Goal: Find contact information: Find specific page/section

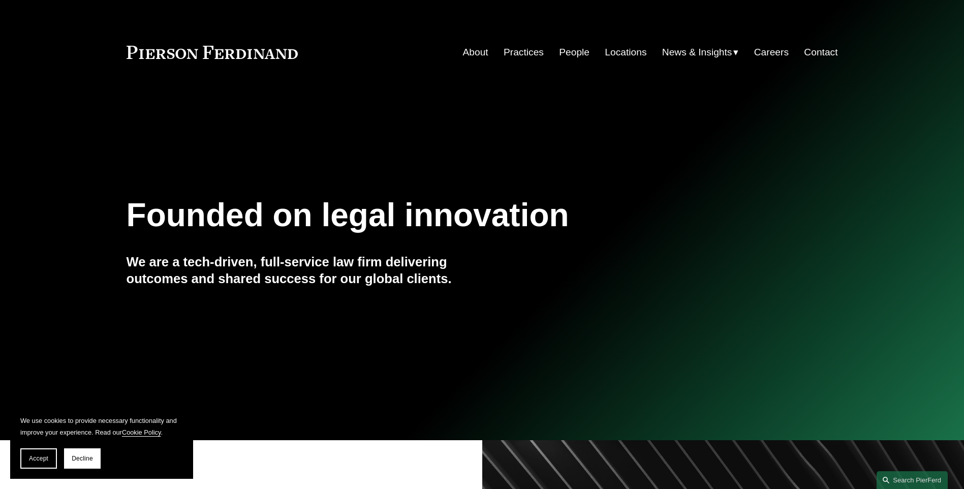
click at [568, 52] on link "People" at bounding box center [574, 52] width 30 height 19
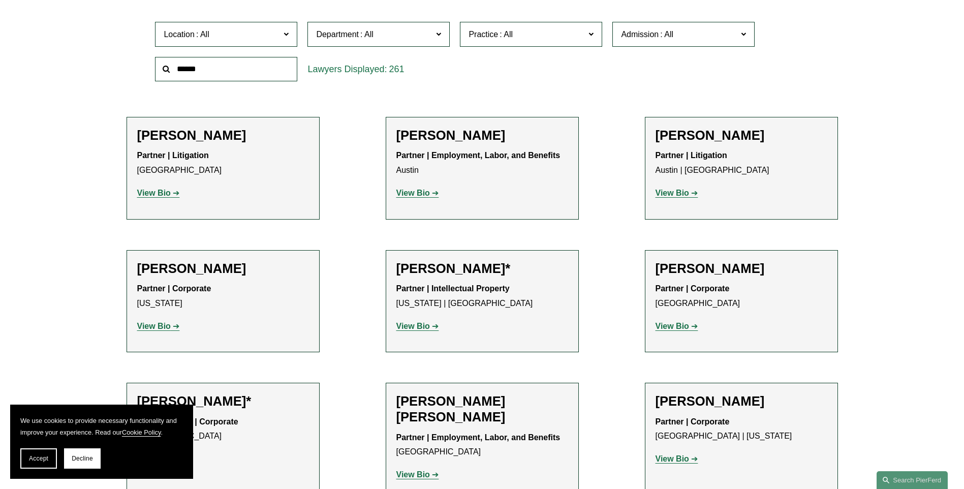
scroll to position [305, 0]
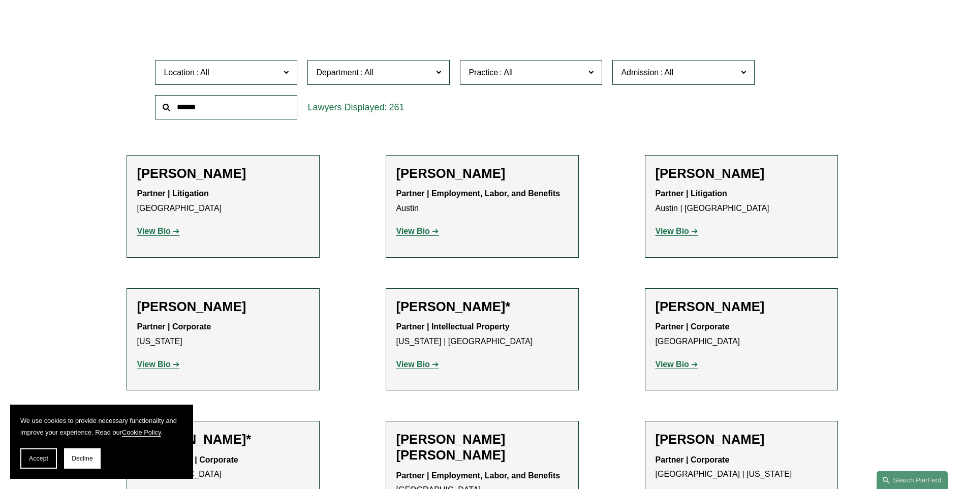
click at [227, 112] on input "text" at bounding box center [226, 107] width 142 height 25
type input "****"
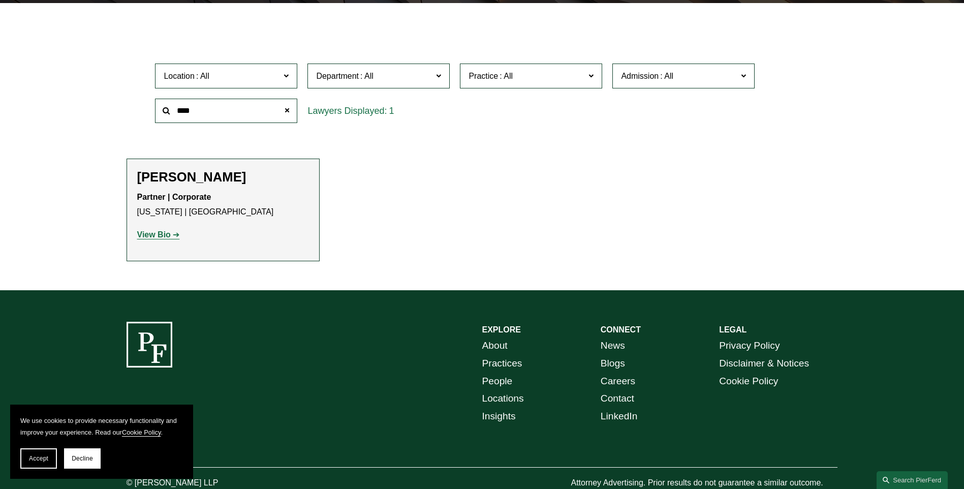
scroll to position [285, 0]
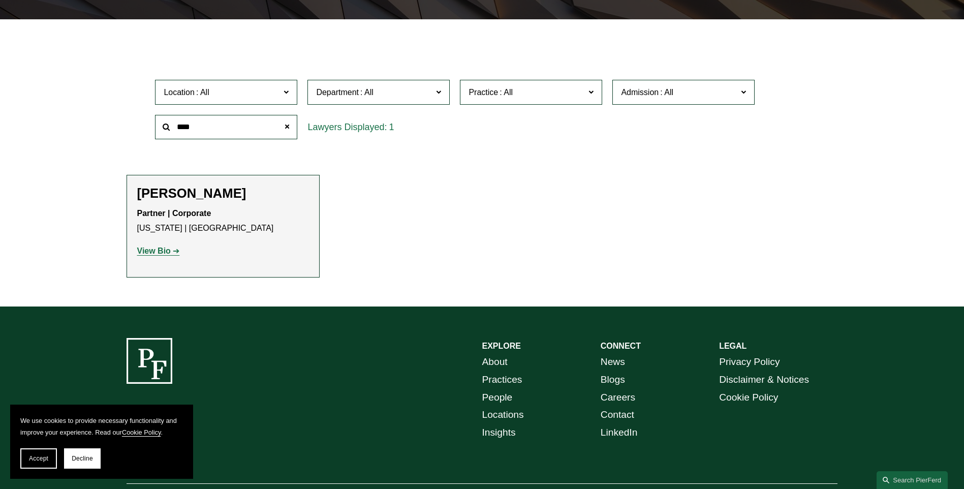
click at [154, 252] on strong "View Bio" at bounding box center [154, 250] width 34 height 9
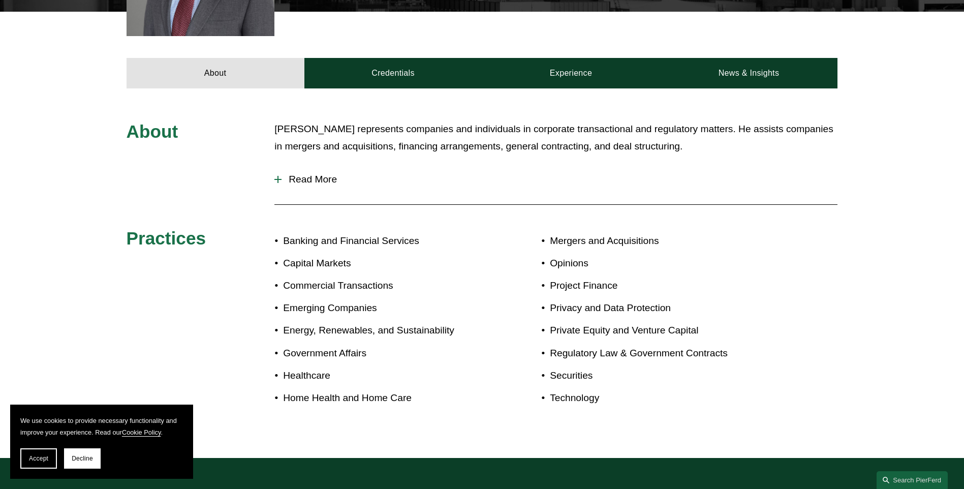
scroll to position [407, 0]
click at [86, 465] on button "Decline" at bounding box center [82, 458] width 37 height 20
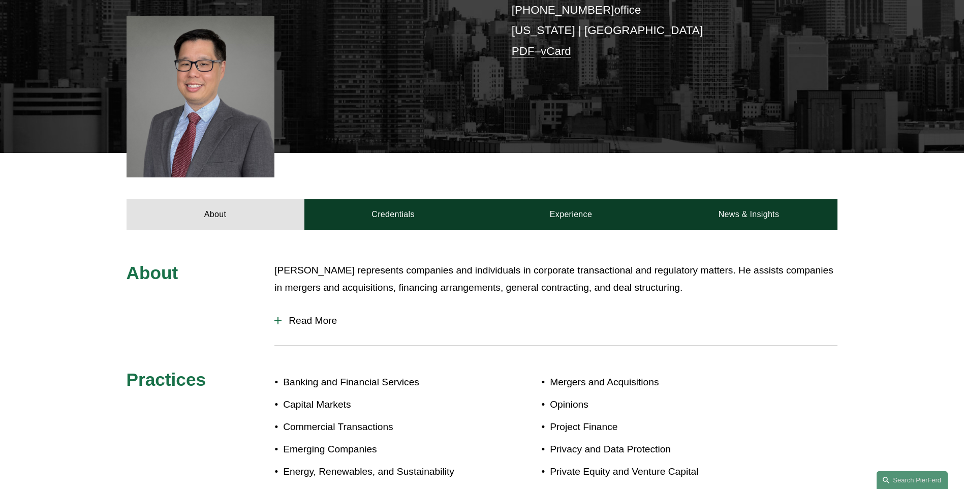
scroll to position [242, 0]
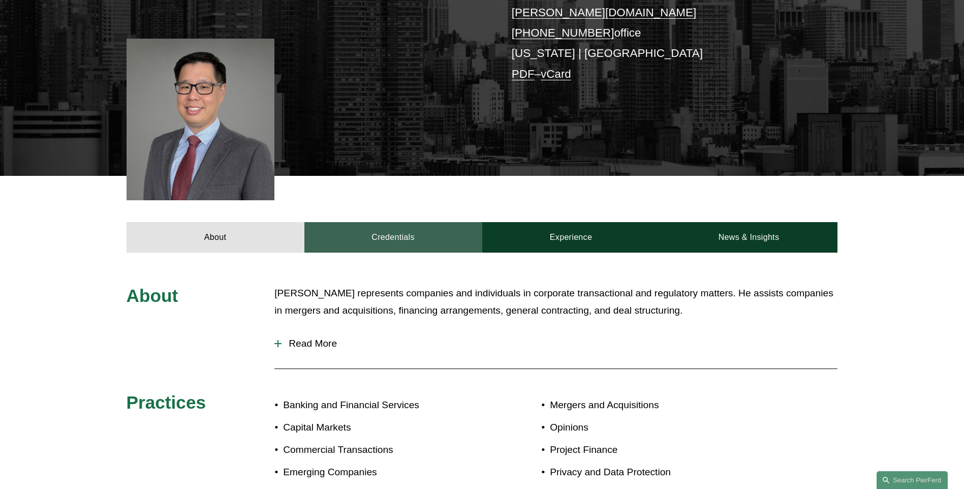
click at [386, 226] on link "Credentials" at bounding box center [393, 237] width 178 height 30
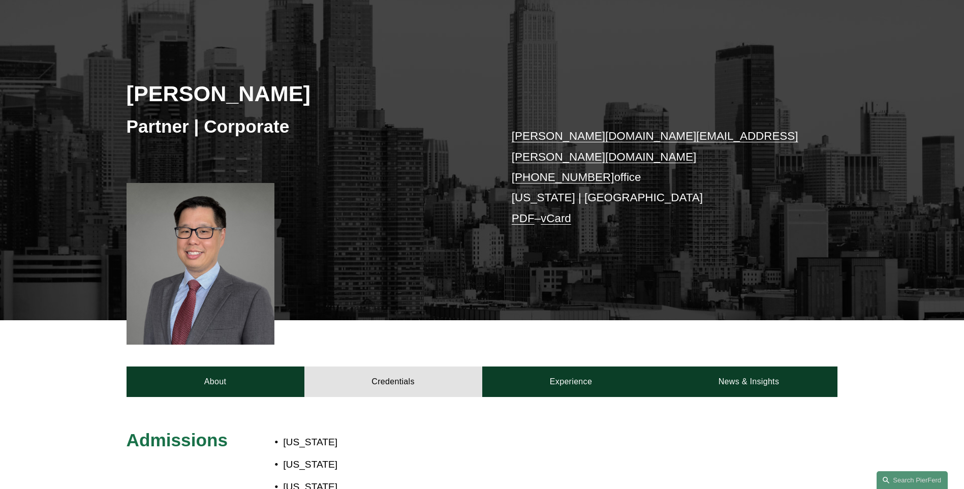
scroll to position [115, 0]
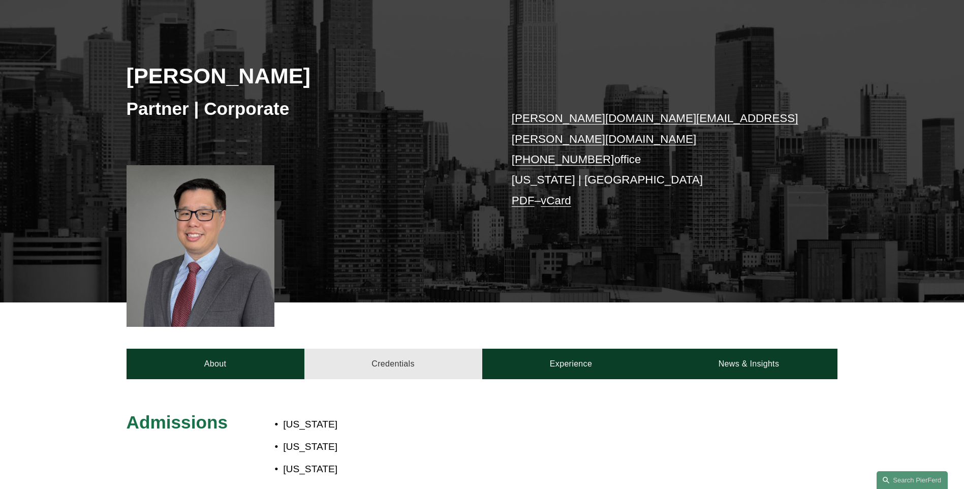
click at [374, 354] on link "Credentials" at bounding box center [393, 364] width 178 height 30
click at [579, 350] on link "Experience" at bounding box center [571, 364] width 178 height 30
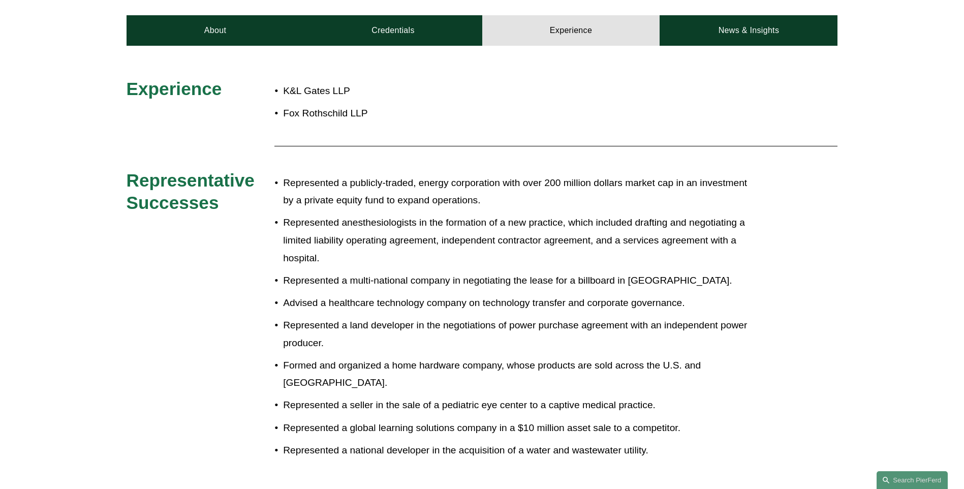
scroll to position [471, 0]
